Goal: Use online tool/utility: Utilize a website feature to perform a specific function

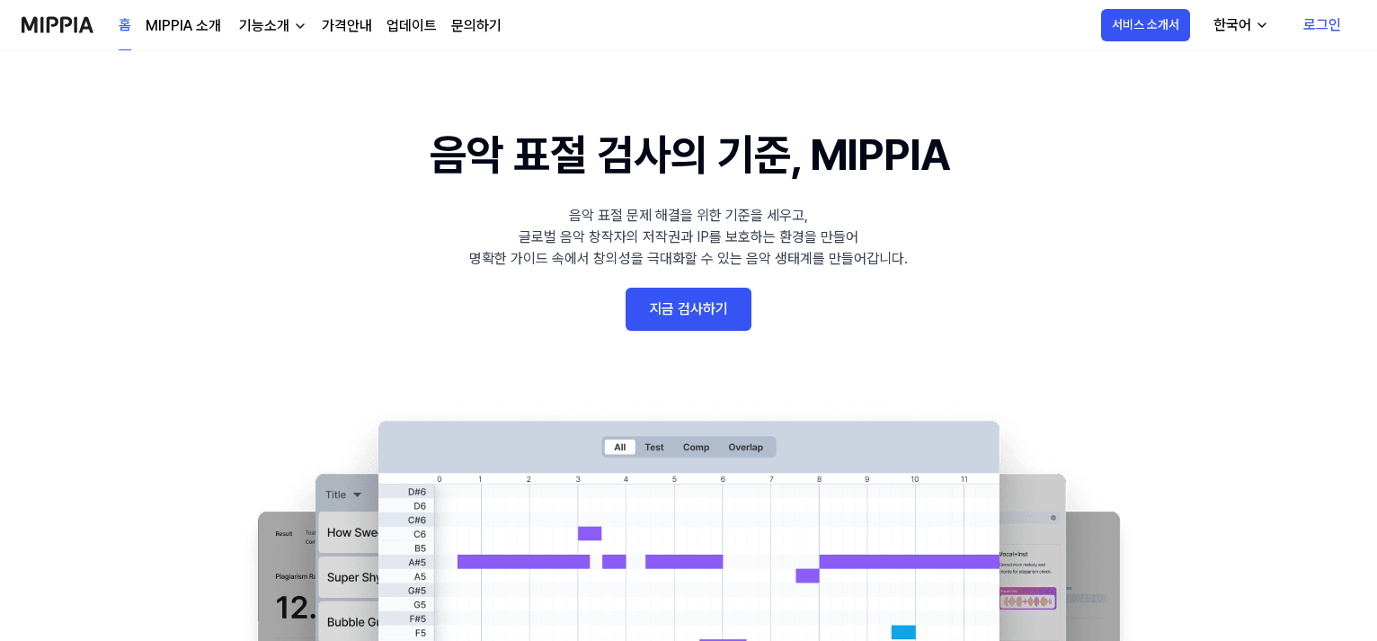
drag, startPoint x: 0, startPoint y: 0, endPoint x: 697, endPoint y: 331, distance: 771.3
click at [697, 331] on 배너 "음악 표절 검사의 기준, MIPPIA 음악 표절 문제 해결을 위한 기준을 세우고, 글로벌 음악 창작자의 저작권과 IP를 보호하는 환경을 만들어…" at bounding box center [688, 451] width 1295 height 658
click at [708, 316] on link "지금 검사하기" at bounding box center [689, 309] width 126 height 43
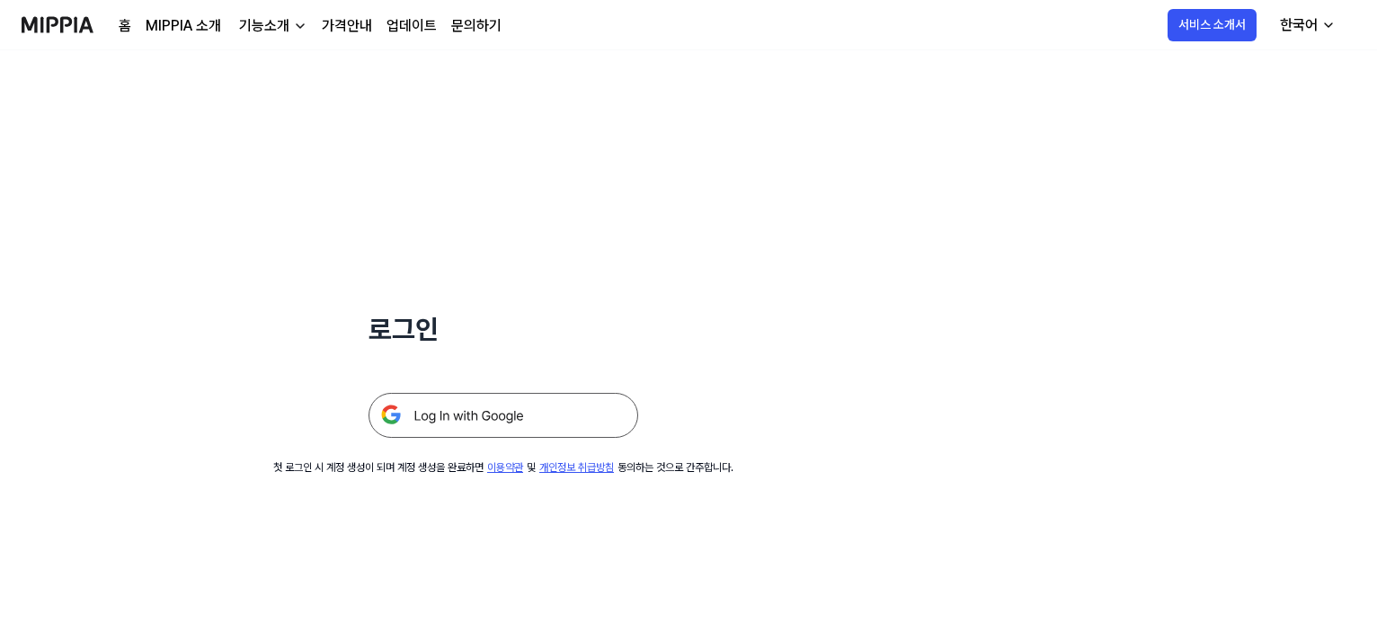
click at [568, 416] on img at bounding box center [504, 415] width 270 height 45
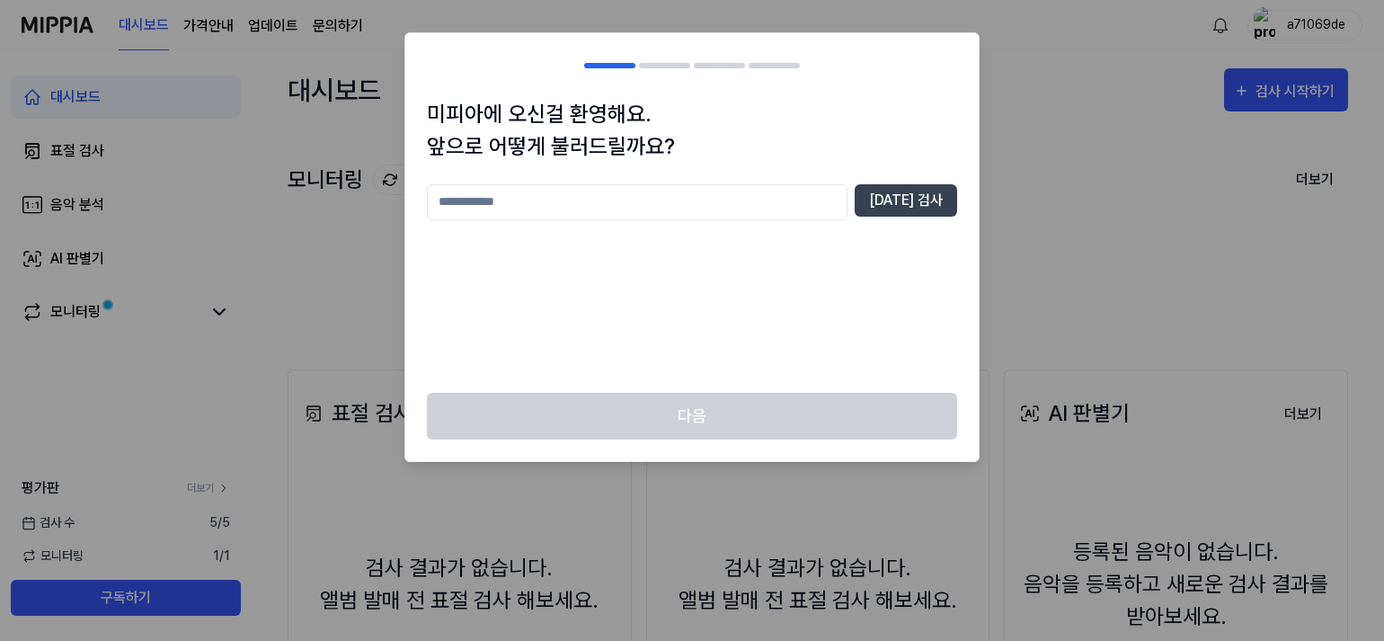
click at [660, 191] on input "text" at bounding box center [637, 202] width 421 height 36
type input "****"
click at [918, 210] on button "[DATE] 검사" at bounding box center [906, 200] width 102 height 32
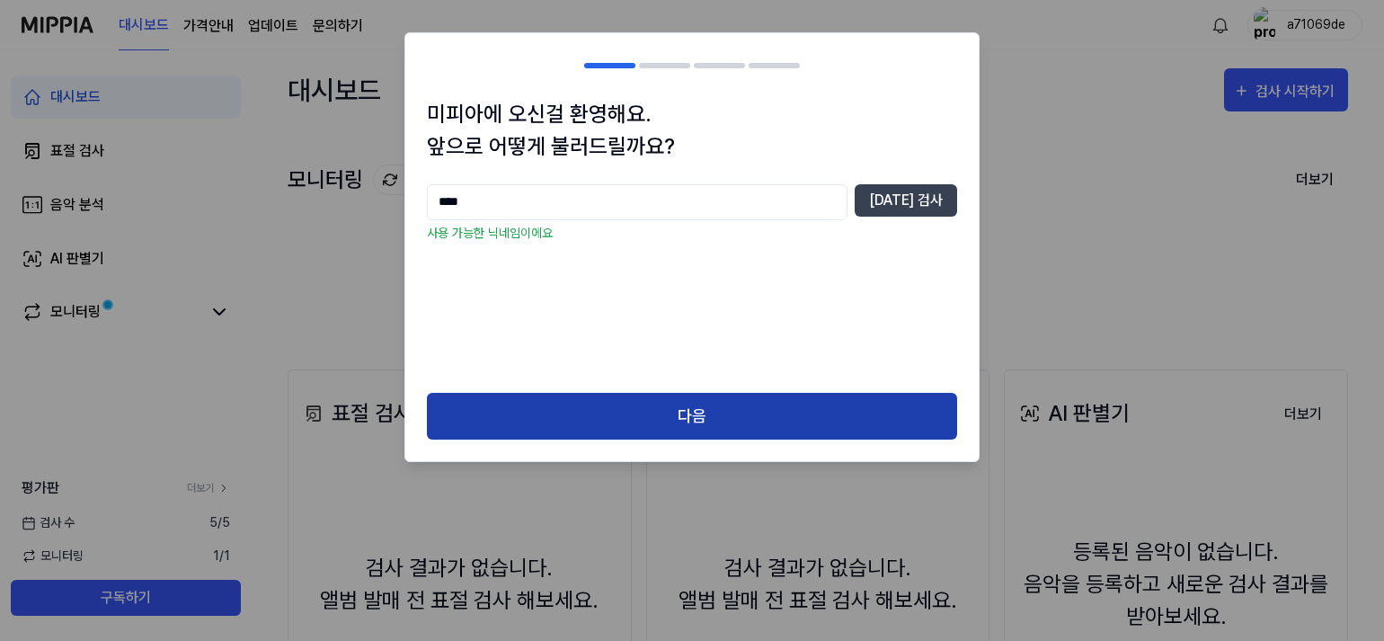
click at [718, 403] on button "다음" at bounding box center [692, 417] width 530 height 48
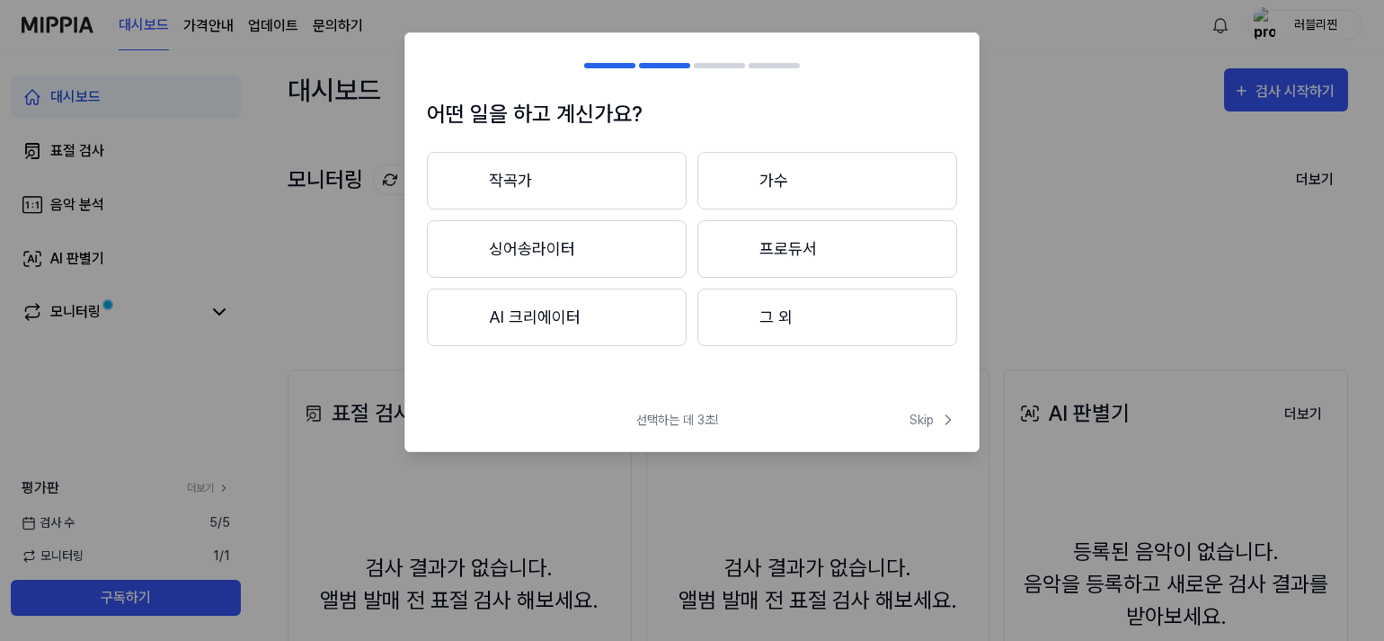
click at [765, 334] on button "그 외" at bounding box center [828, 318] width 260 height 58
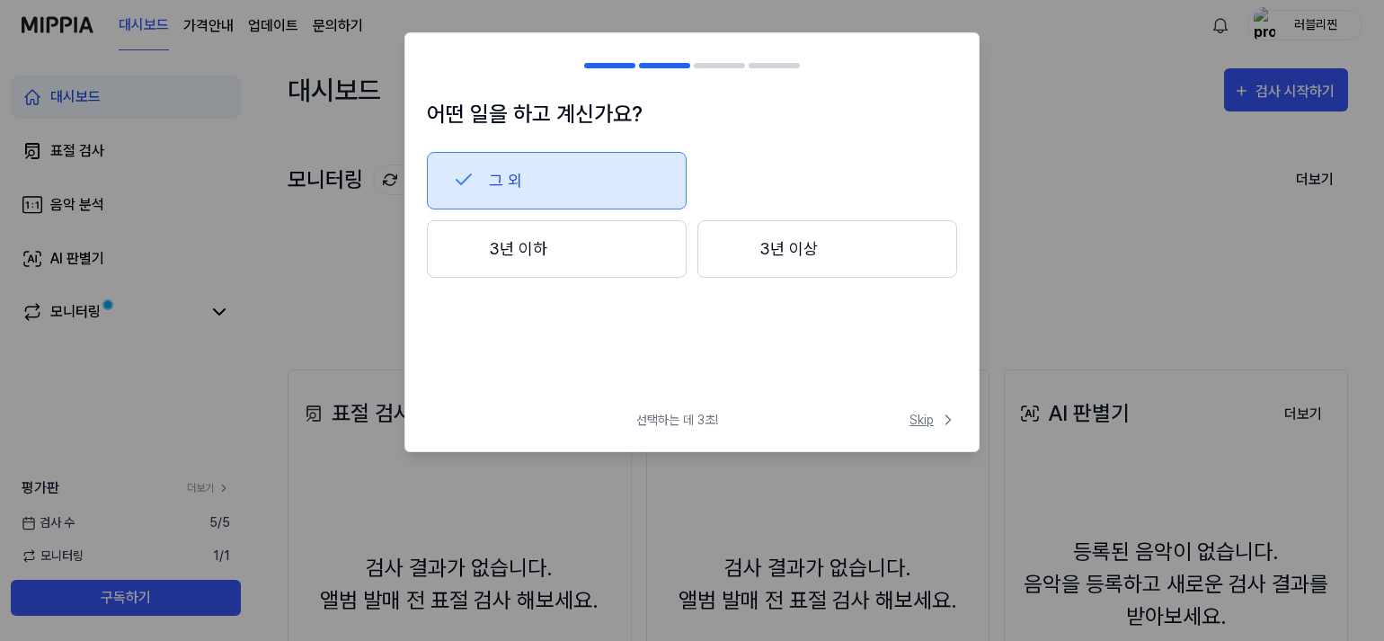
click at [925, 415] on span "Skip" at bounding box center [934, 420] width 48 height 19
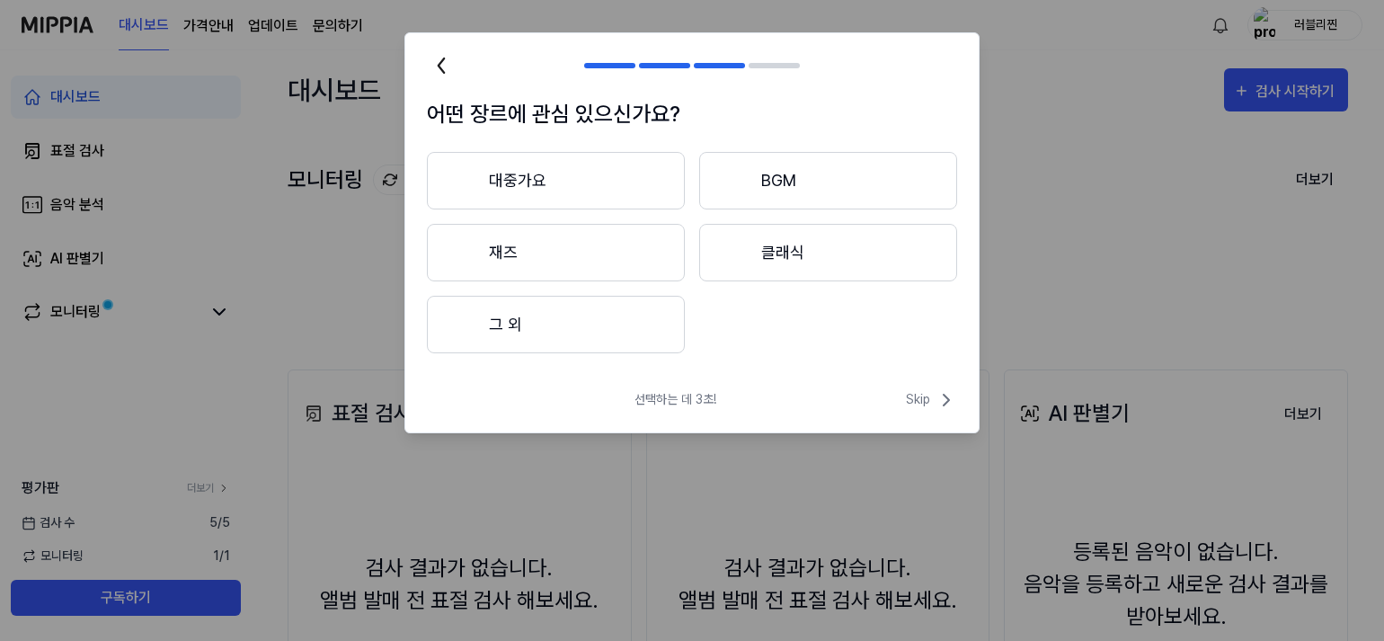
click at [645, 177] on button "대중가요" at bounding box center [556, 181] width 258 height 58
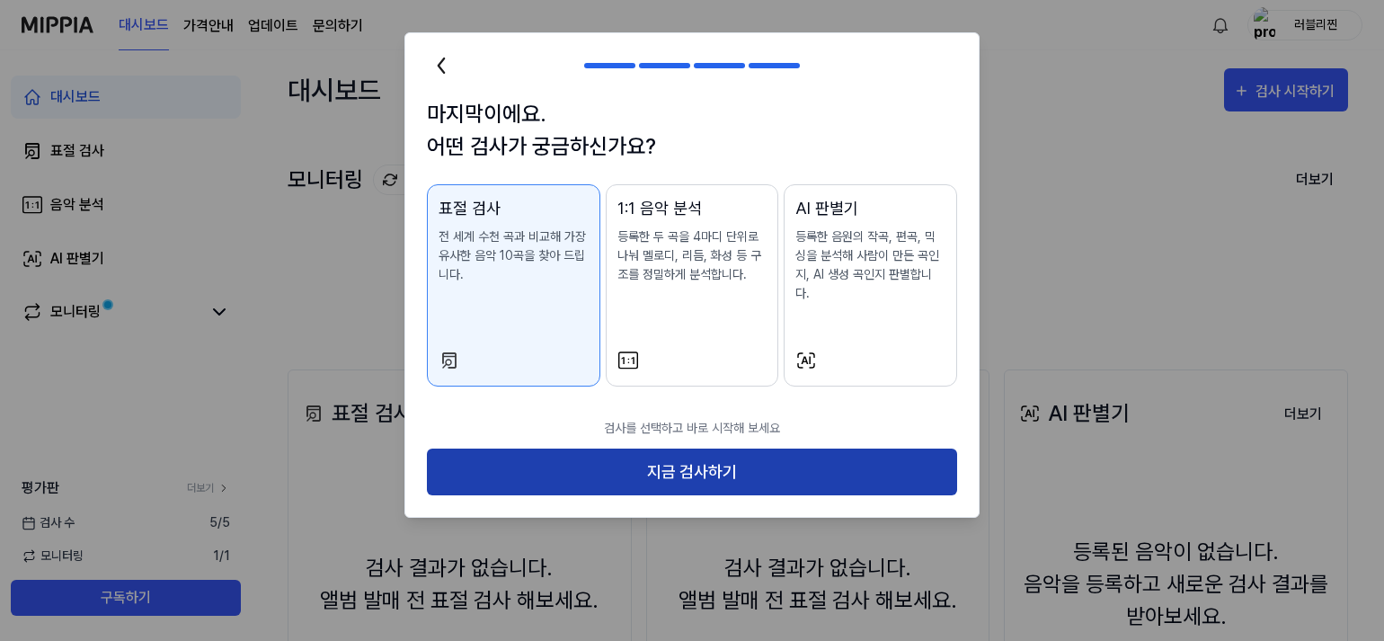
click at [694, 461] on button "지금 검사하기" at bounding box center [692, 473] width 530 height 48
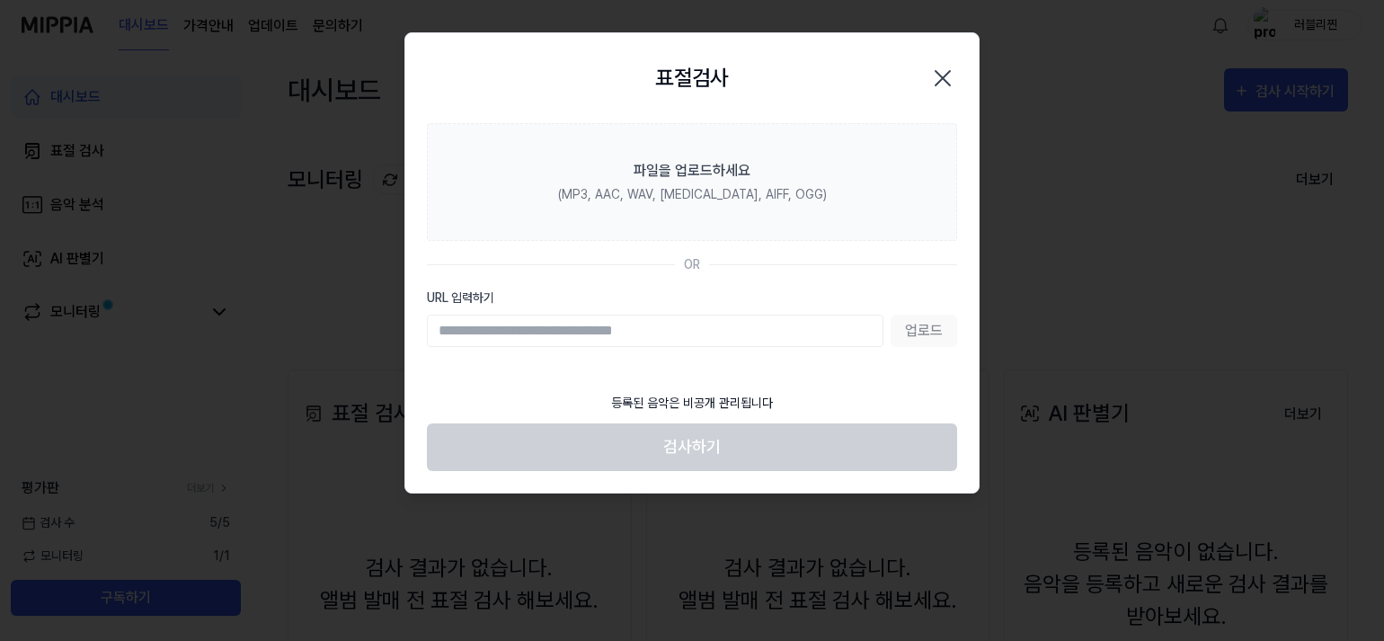
click at [716, 322] on input "URL 입력하기" at bounding box center [655, 331] width 457 height 32
click at [934, 336] on div "업로드" at bounding box center [692, 331] width 530 height 32
click at [928, 328] on div "업로드" at bounding box center [692, 331] width 530 height 32
click at [781, 335] on input "URL 입력하기" at bounding box center [655, 331] width 457 height 32
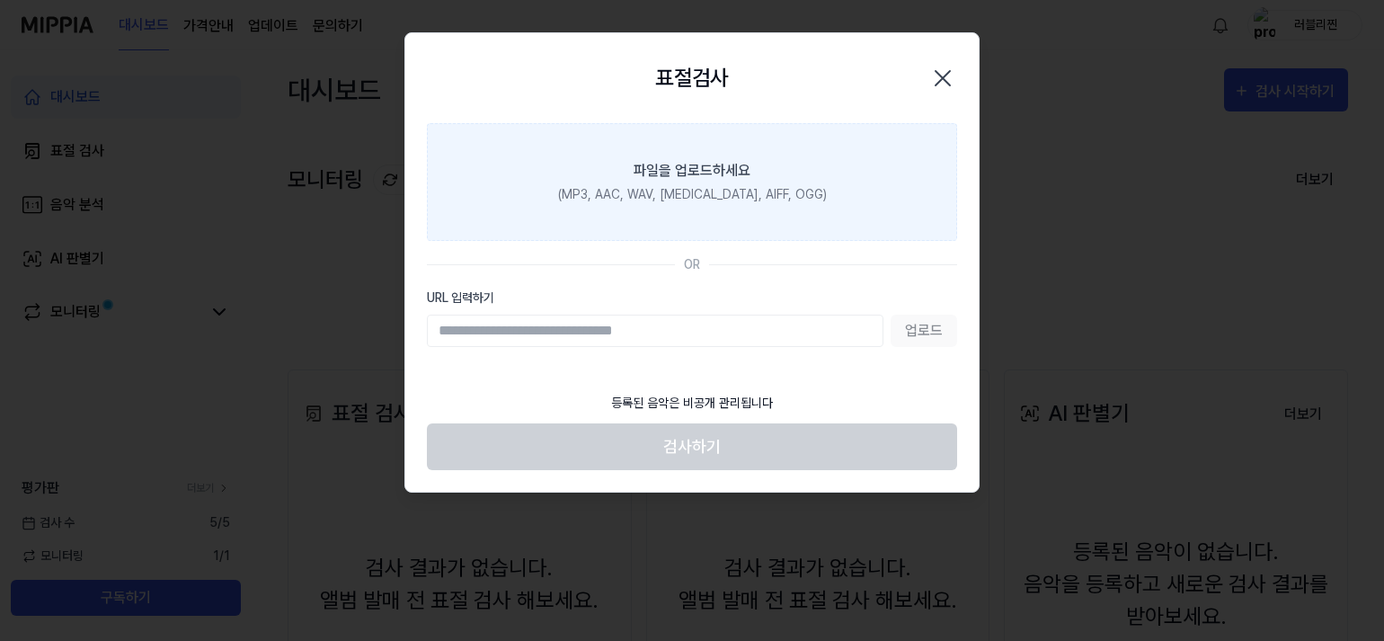
click at [771, 171] on label "파일을 업로드하세요 (MP3, AAC, WAV, [MEDICAL_DATA], AIFF, OGG)" at bounding box center [692, 182] width 530 height 118
click at [0, 0] on input "파일을 업로드하세요 (MP3, AAC, WAV, [MEDICAL_DATA], AIFF, OGG)" at bounding box center [0, 0] width 0 height 0
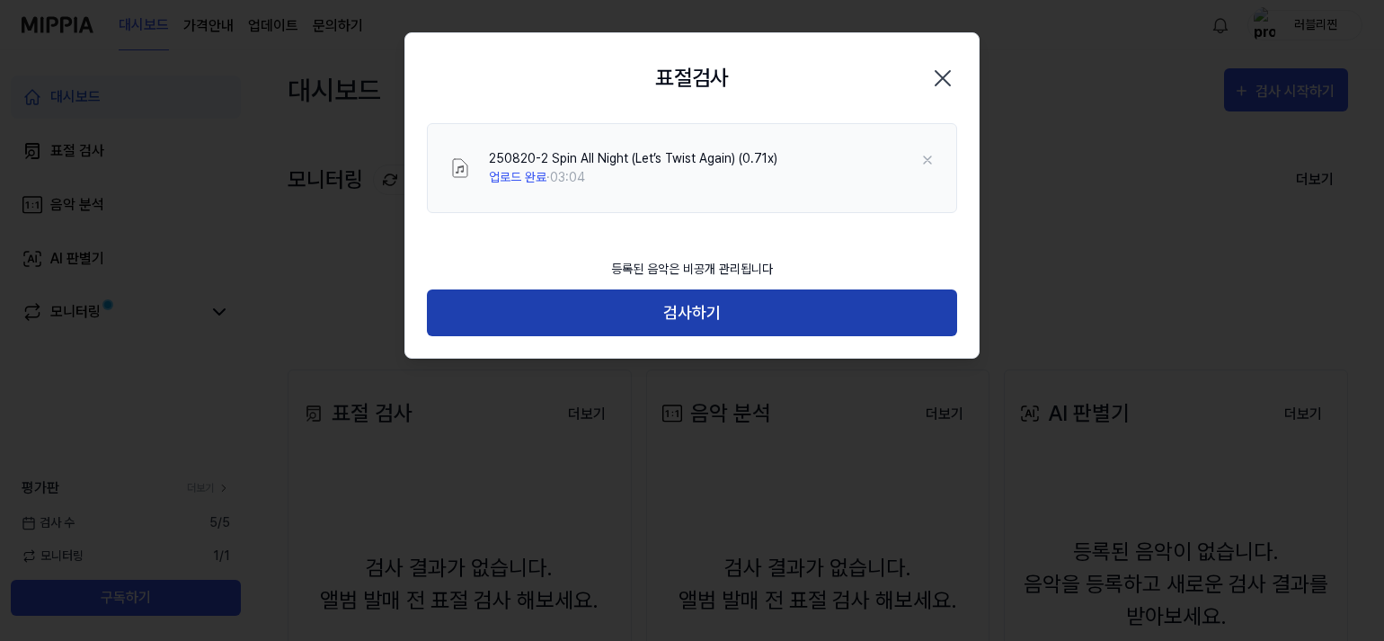
click at [769, 301] on button "검사하기" at bounding box center [692, 313] width 530 height 48
